Goal: Find contact information: Find contact information

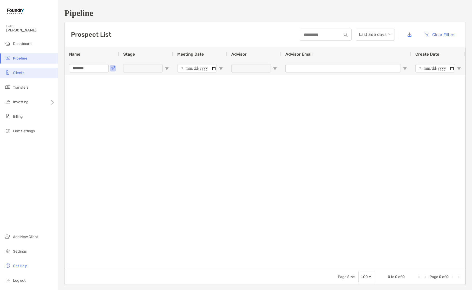
click at [19, 75] on span "Clients" at bounding box center [18, 73] width 11 height 4
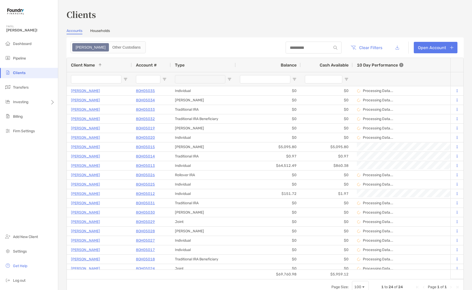
click at [104, 77] on input "Client Name Filter Input" at bounding box center [96, 79] width 50 height 8
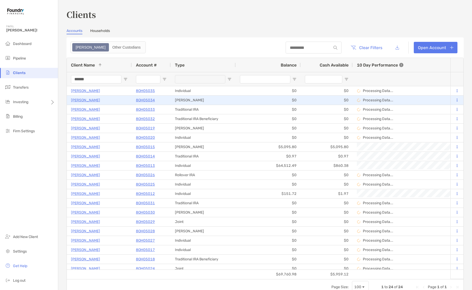
type input "******"
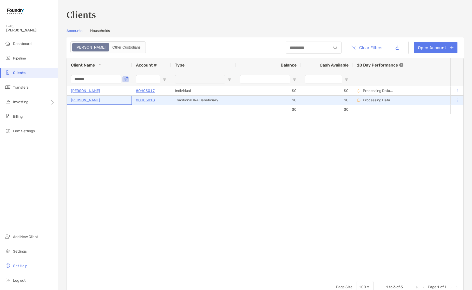
click at [79, 98] on p "[PERSON_NAME]" at bounding box center [85, 100] width 29 height 6
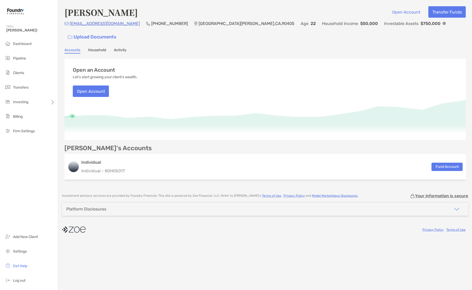
click at [119, 48] on link "Activity" at bounding box center [120, 51] width 13 height 6
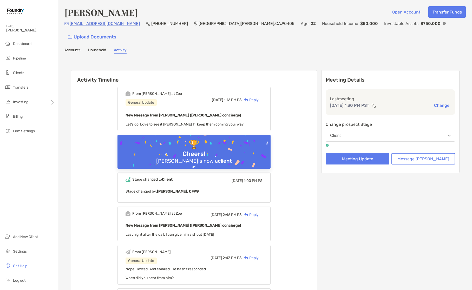
click at [105, 48] on link "Household" at bounding box center [97, 51] width 18 height 6
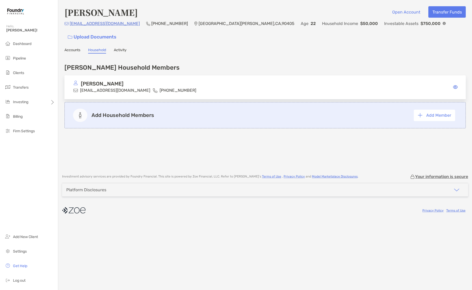
click at [119, 48] on link "Activity" at bounding box center [120, 51] width 13 height 6
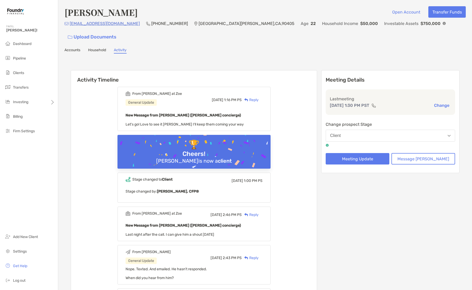
click at [95, 48] on link "Household" at bounding box center [97, 51] width 18 height 6
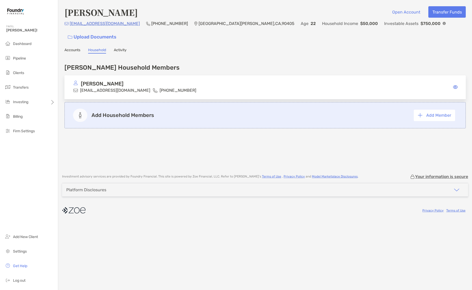
click at [116, 87] on p "[EMAIL_ADDRESS][DOMAIN_NAME]" at bounding box center [115, 90] width 70 height 6
click at [73, 48] on link "Accounts" at bounding box center [72, 51] width 16 height 6
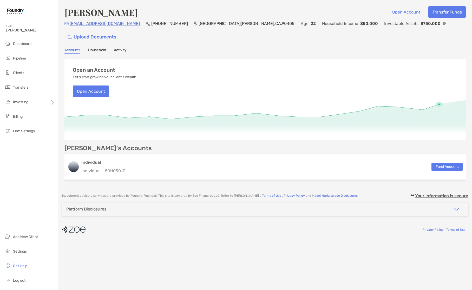
click at [99, 48] on link "Household" at bounding box center [97, 51] width 18 height 6
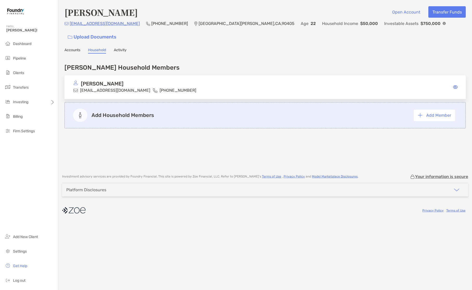
click at [110, 81] on p "[PERSON_NAME]" at bounding box center [102, 84] width 43 height 6
click at [122, 48] on link "Activity" at bounding box center [120, 51] width 13 height 6
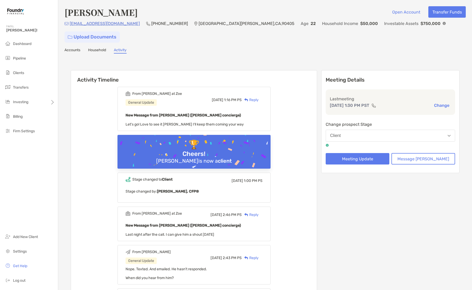
click at [120, 31] on link "Upload Documents" at bounding box center [91, 36] width 55 height 11
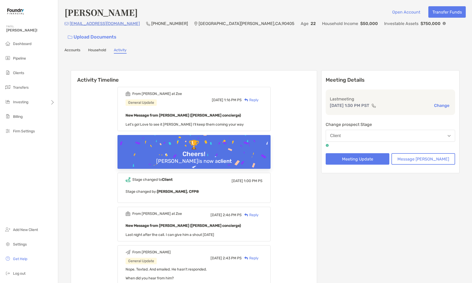
click at [97, 48] on link "Household" at bounding box center [97, 51] width 18 height 6
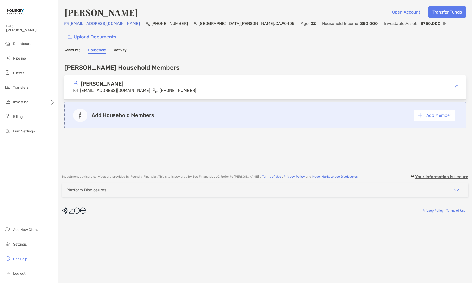
click at [73, 48] on link "Accounts" at bounding box center [72, 51] width 16 height 6
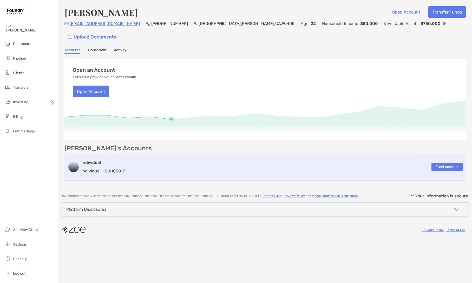
click at [125, 157] on div "Individual Individual - 8OH05017 Fund Account" at bounding box center [264, 167] width 401 height 26
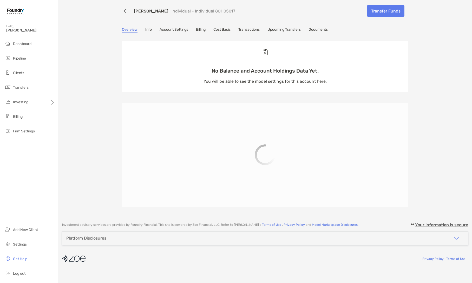
click at [133, 10] on div "[PERSON_NAME] Individual - Individual 8OH05017" at bounding box center [183, 11] width 104 height 5
click at [328, 31] on link "Documents" at bounding box center [318, 30] width 19 height 6
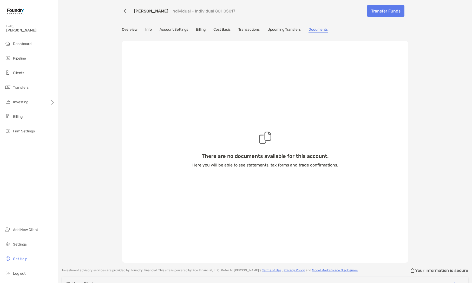
click at [142, 12] on link "[PERSON_NAME]" at bounding box center [151, 11] width 35 height 5
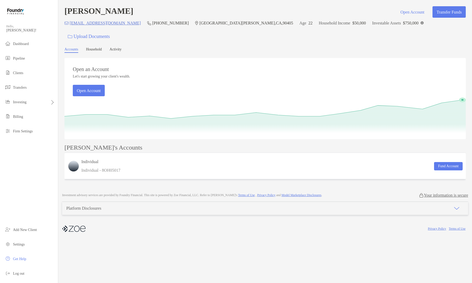
click at [119, 47] on link "Activity" at bounding box center [116, 49] width 12 height 5
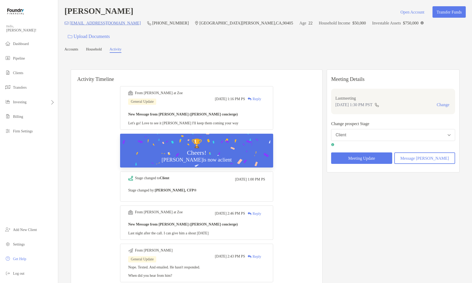
click at [101, 47] on link "Household" at bounding box center [94, 49] width 16 height 5
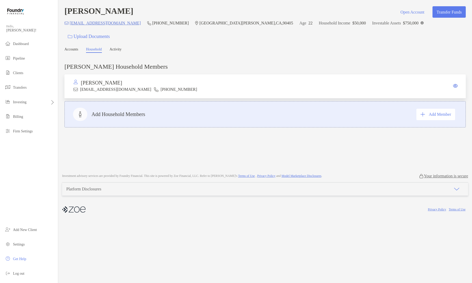
click at [142, 80] on div "[PERSON_NAME]" at bounding box center [152, 83] width 159 height 6
click at [21, 258] on span "Get Help" at bounding box center [19, 259] width 13 height 4
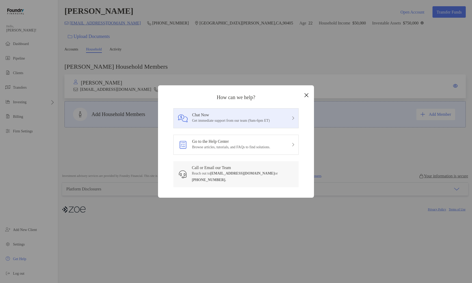
click at [226, 114] on h3 "Chat Now" at bounding box center [231, 115] width 78 height 5
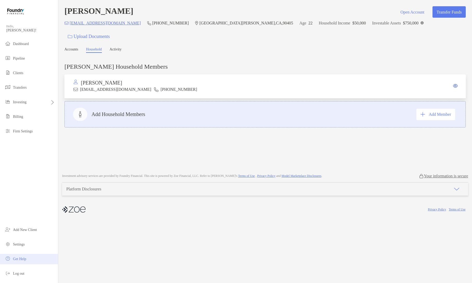
click at [18, 261] on li "Get Help" at bounding box center [29, 259] width 58 height 10
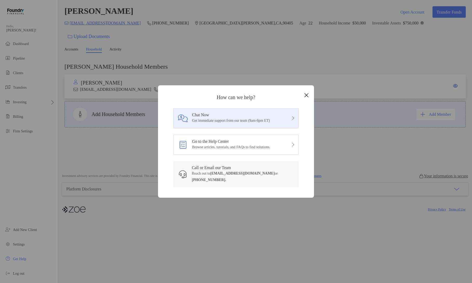
click at [215, 123] on p "Get immediate support from our team (9am-6pm ET)" at bounding box center [231, 120] width 78 height 6
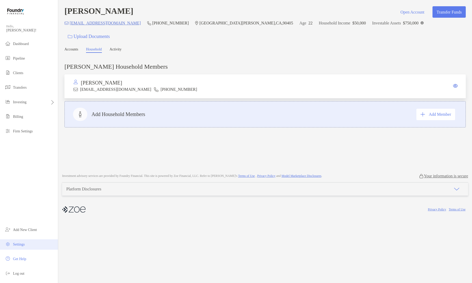
click at [16, 243] on span "Settings" at bounding box center [19, 244] width 12 height 4
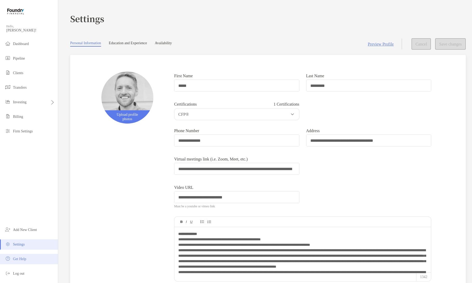
click at [20, 259] on span "Get Help" at bounding box center [19, 259] width 13 height 4
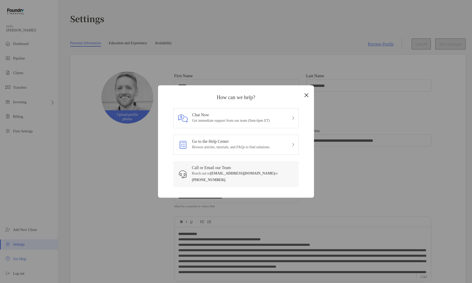
click at [196, 181] on b "646-680-9244." at bounding box center [209, 180] width 34 height 4
drag, startPoint x: 196, startPoint y: 181, endPoint x: 248, endPoint y: 171, distance: 53.1
click at [248, 171] on p "Reach out to clientsupport@zoefin.com or 646-680-9244." at bounding box center [243, 176] width 103 height 13
click at [218, 172] on b "clientsupport@zoefin.com" at bounding box center [242, 173] width 64 height 4
drag, startPoint x: 218, startPoint y: 172, endPoint x: 245, endPoint y: 171, distance: 27.1
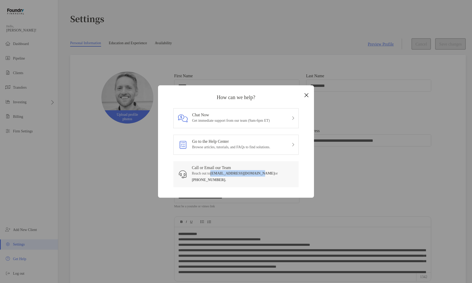
click at [245, 171] on p "Reach out to clientsupport@zoefin.com or 646-680-9244." at bounding box center [243, 176] width 103 height 13
copy b "clientsupport@zoefin.com"
click at [359, 194] on div "How can we help? Chat Now Get immediate support from our team (9am-6pm ET) Go t…" at bounding box center [236, 141] width 472 height 283
click at [306, 95] on icon "Close modal" at bounding box center [306, 95] width 5 height 6
